Goal: Information Seeking & Learning: Learn about a topic

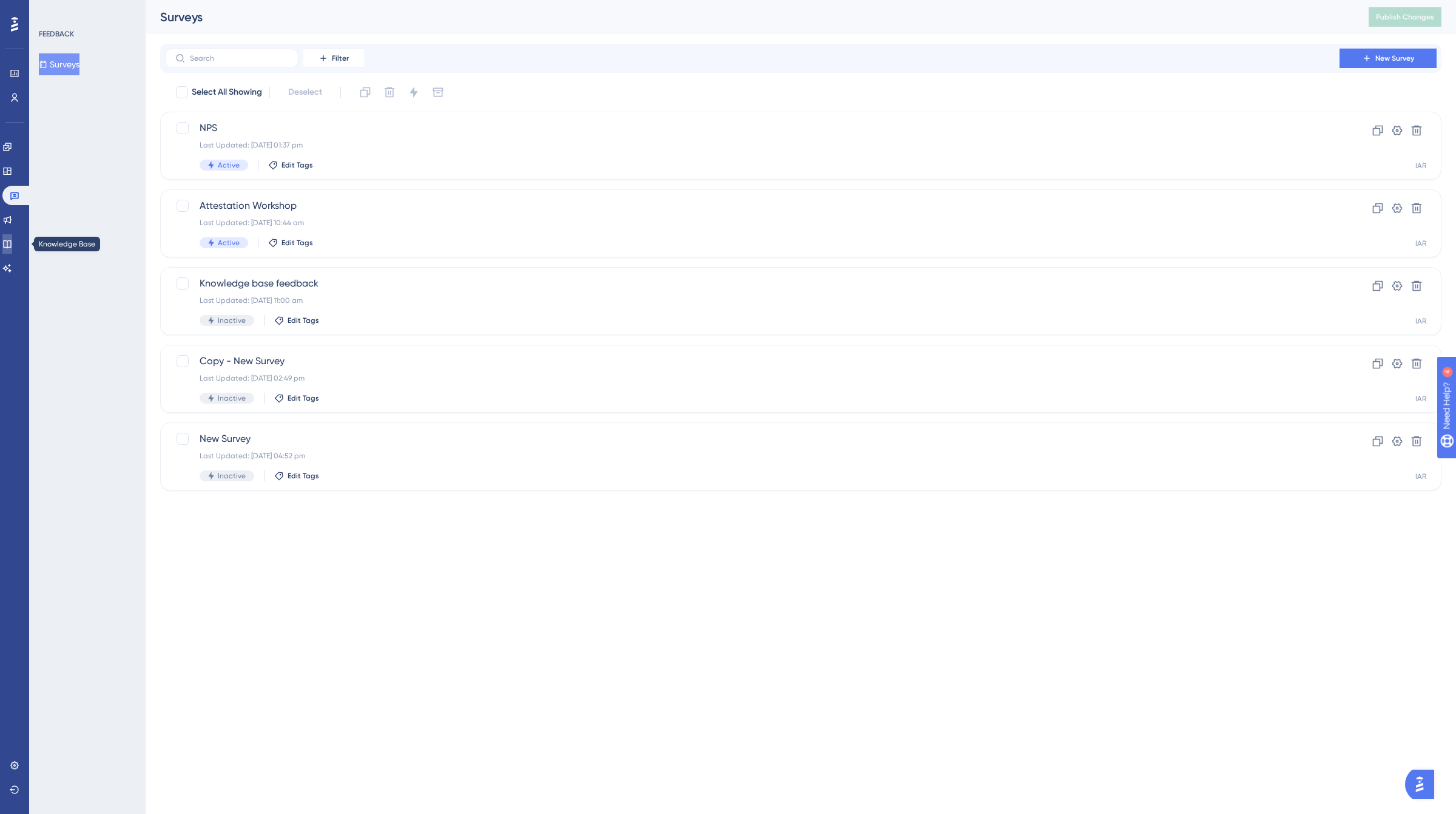
click at [12, 251] on link at bounding box center [7, 244] width 10 height 20
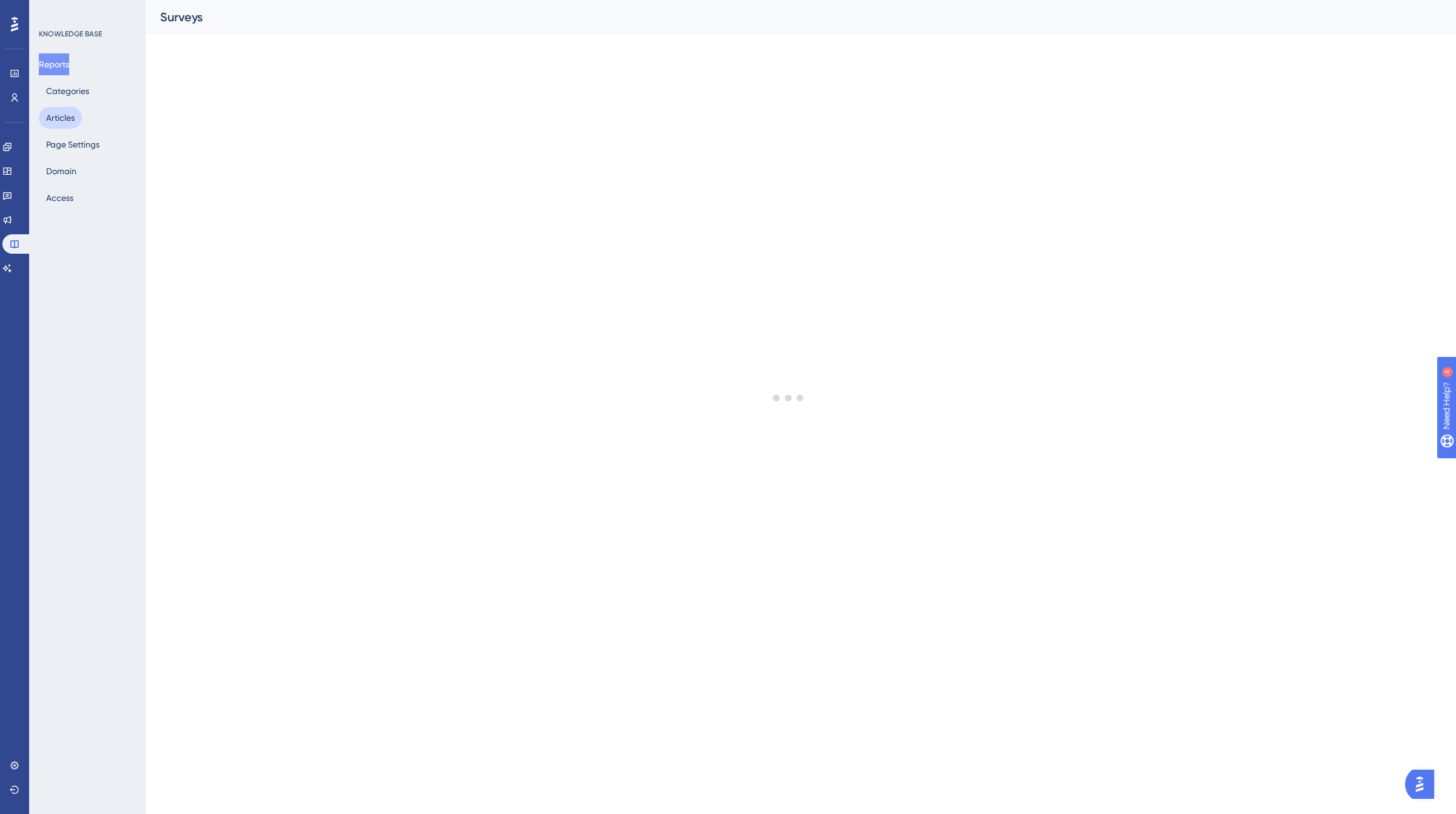
click at [81, 114] on button "Articles" at bounding box center [60, 118] width 43 height 22
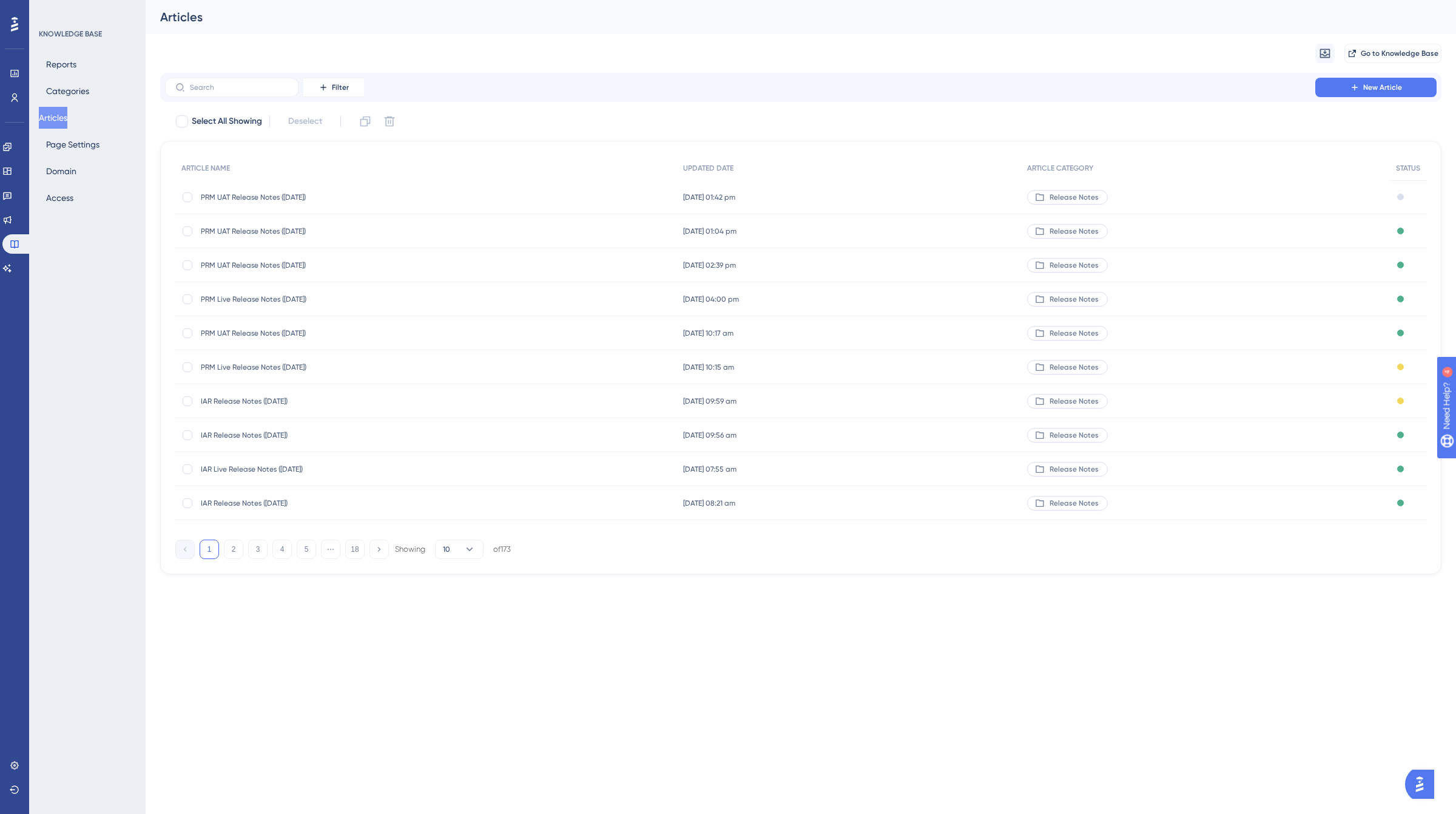
click at [305, 197] on span "PRM UAT Release Notes ([DATE])" at bounding box center [298, 197] width 194 height 10
